Goal: Find specific page/section: Find specific page/section

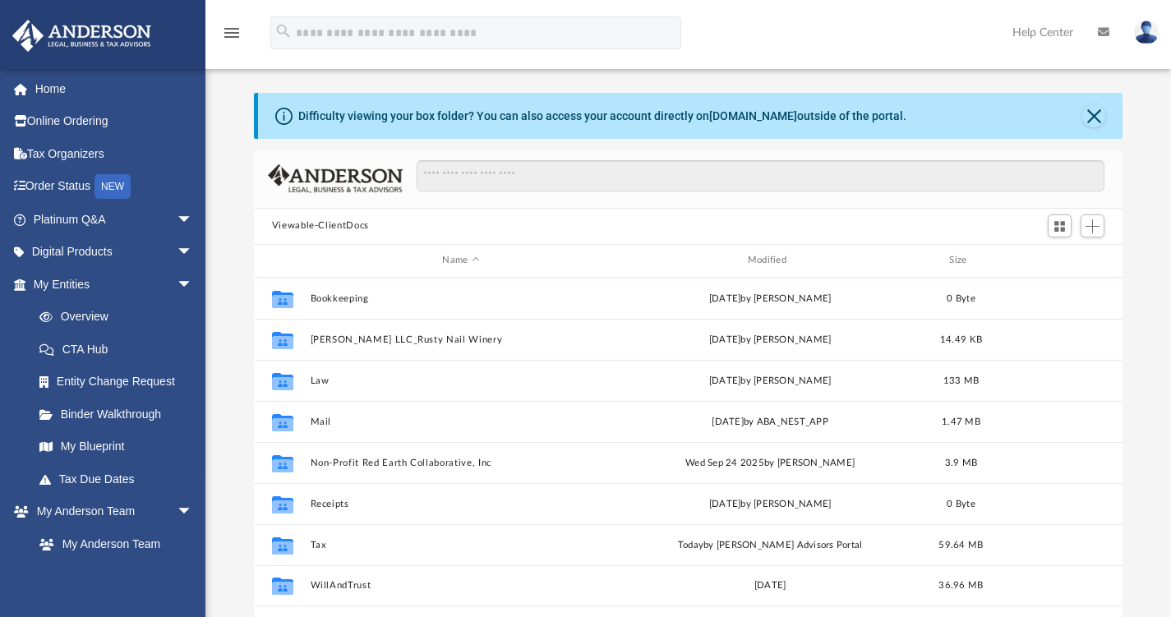
scroll to position [361, 857]
click at [82, 312] on link "Overview" at bounding box center [120, 317] width 195 height 33
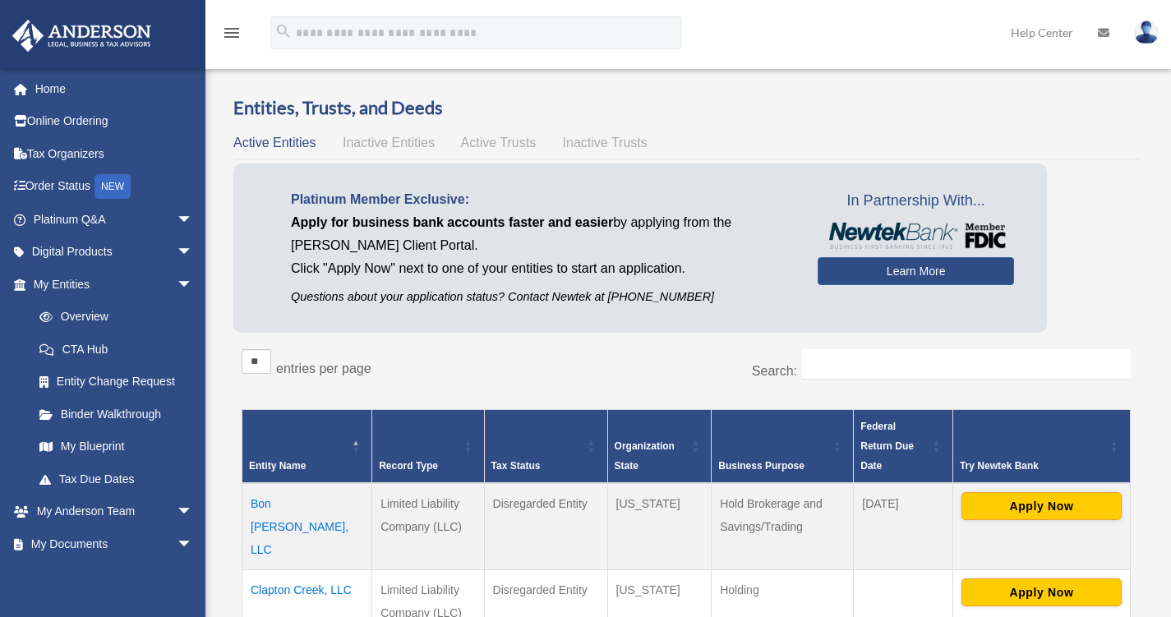
click at [83, 446] on link "My Blueprint" at bounding box center [116, 447] width 187 height 33
